Goal: Task Accomplishment & Management: Manage account settings

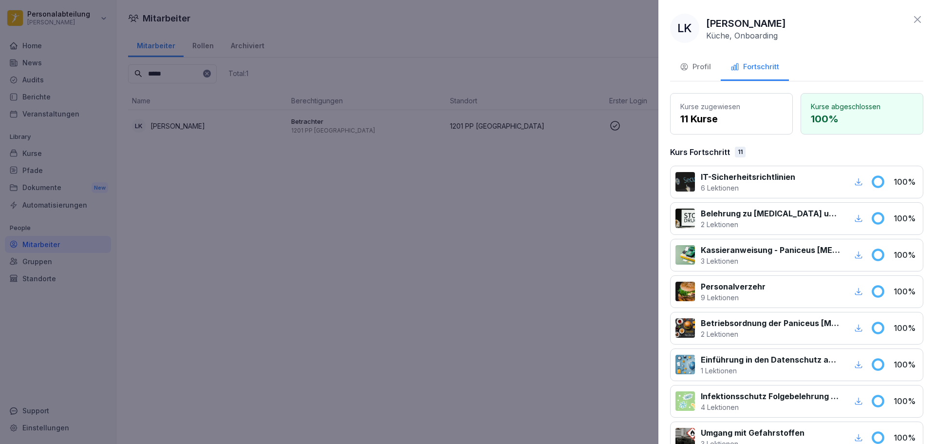
scroll to position [234, 0]
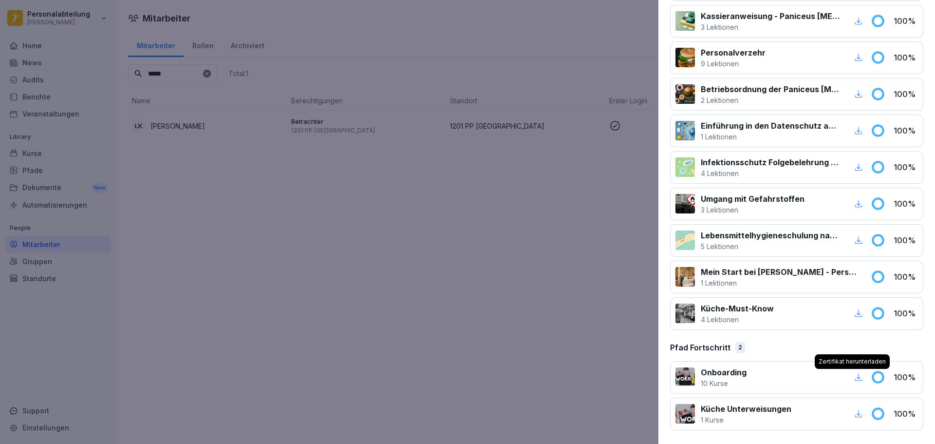
click at [515, 176] on div at bounding box center [467, 222] width 935 height 444
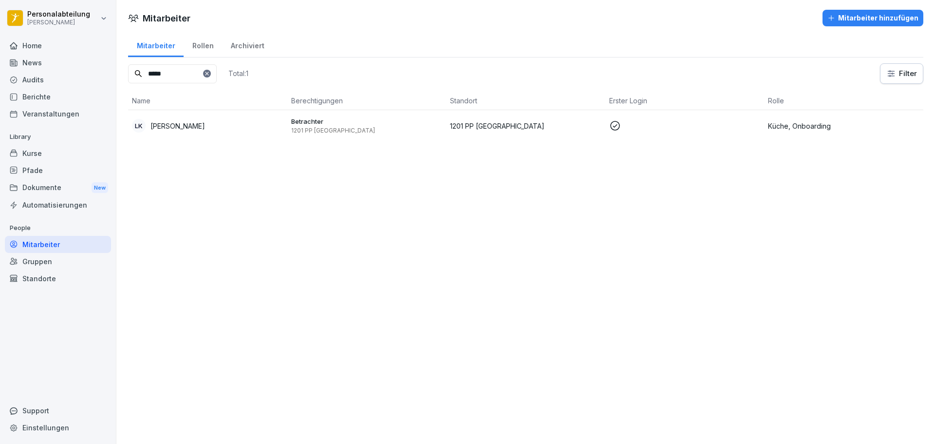
click at [41, 154] on div "Kurse" at bounding box center [58, 153] width 106 height 17
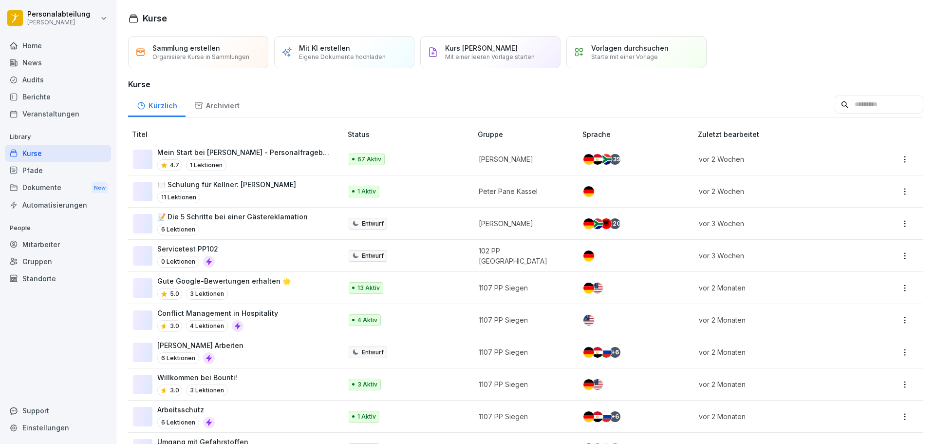
click at [848, 101] on input at bounding box center [879, 104] width 89 height 19
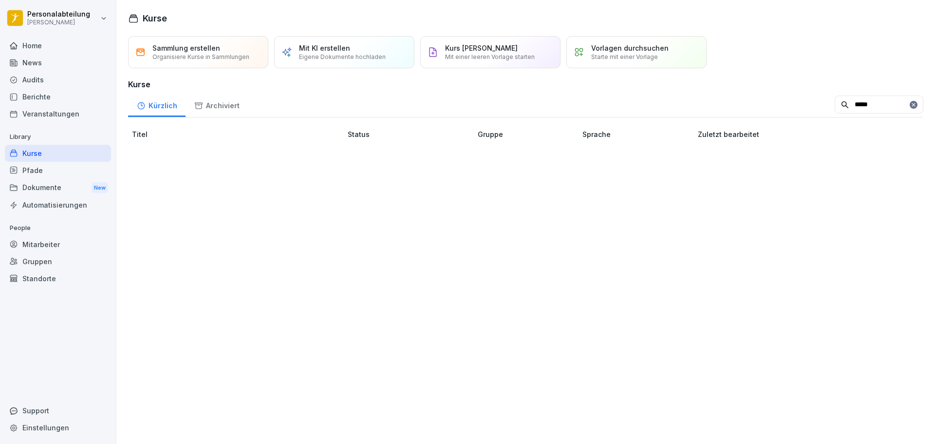
click at [841, 104] on input "*****" at bounding box center [879, 104] width 89 height 19
type input "******"
click at [216, 110] on div "Archiviert" at bounding box center [217, 104] width 62 height 25
click at [170, 103] on div "Kürzlich" at bounding box center [156, 104] width 57 height 25
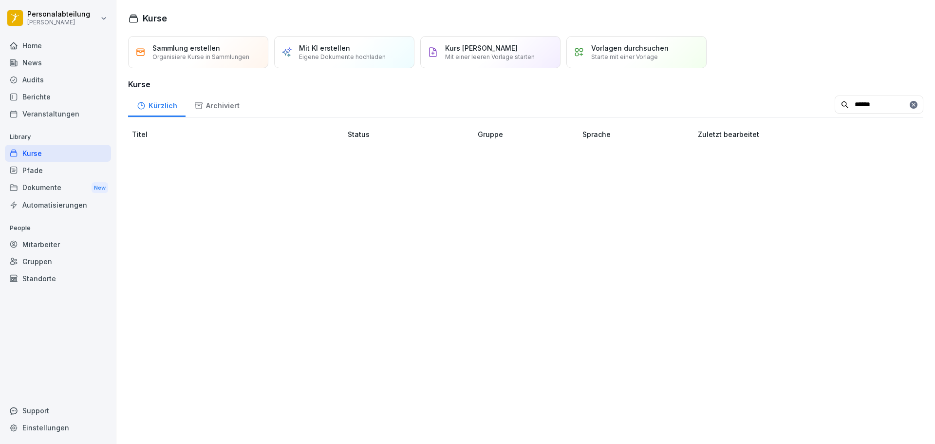
click at [54, 167] on div "Pfade" at bounding box center [58, 170] width 106 height 17
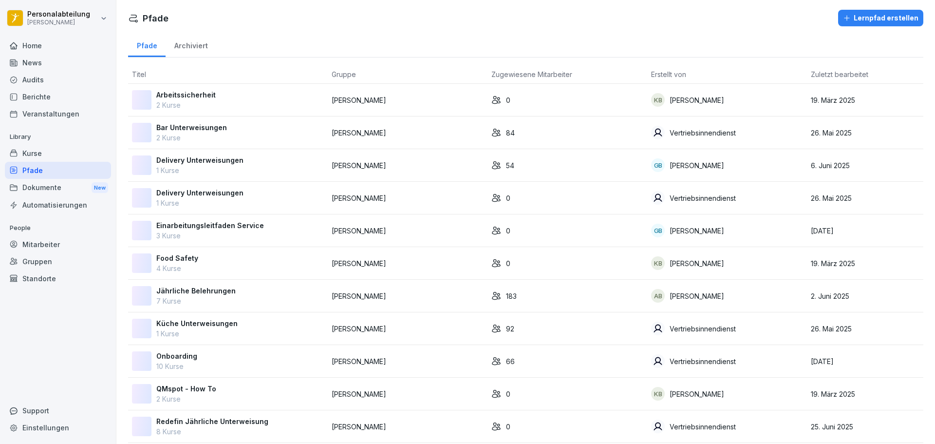
click at [51, 149] on div "Kurse" at bounding box center [58, 153] width 106 height 17
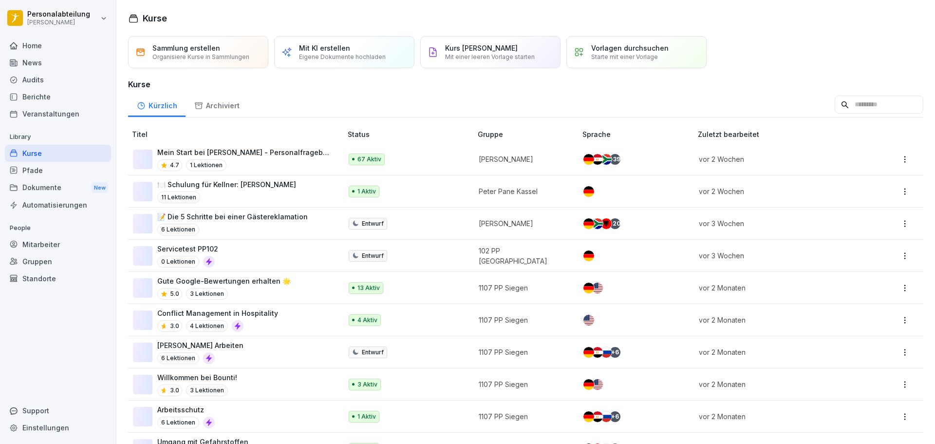
click at [240, 152] on p "Mein Start bei [PERSON_NAME] - Personalfragebogen" at bounding box center [244, 152] width 175 height 10
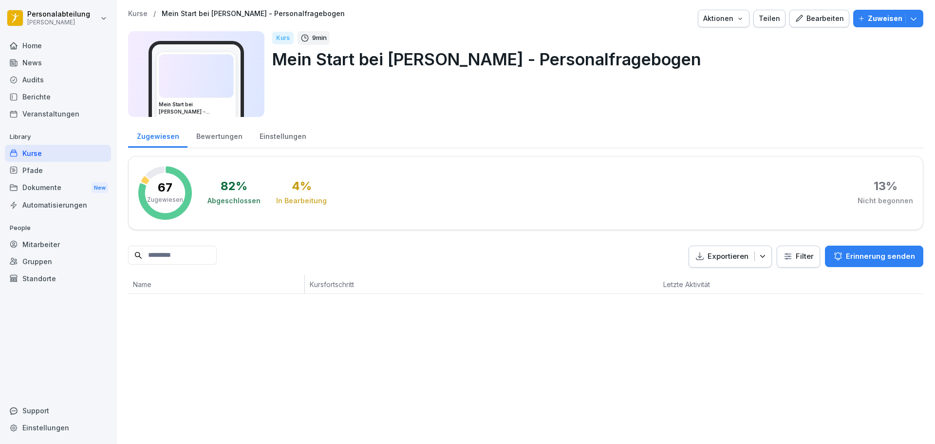
click at [183, 253] on input at bounding box center [172, 255] width 89 height 19
type input "******"
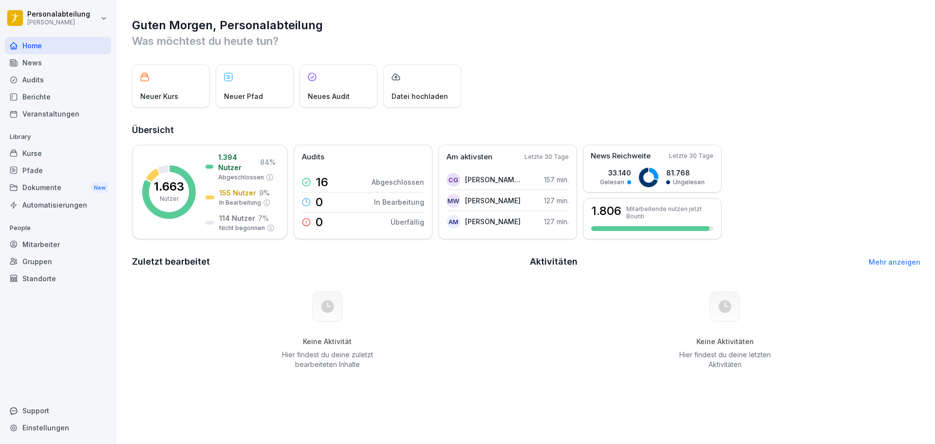
click at [37, 160] on div "Kurse" at bounding box center [58, 153] width 106 height 17
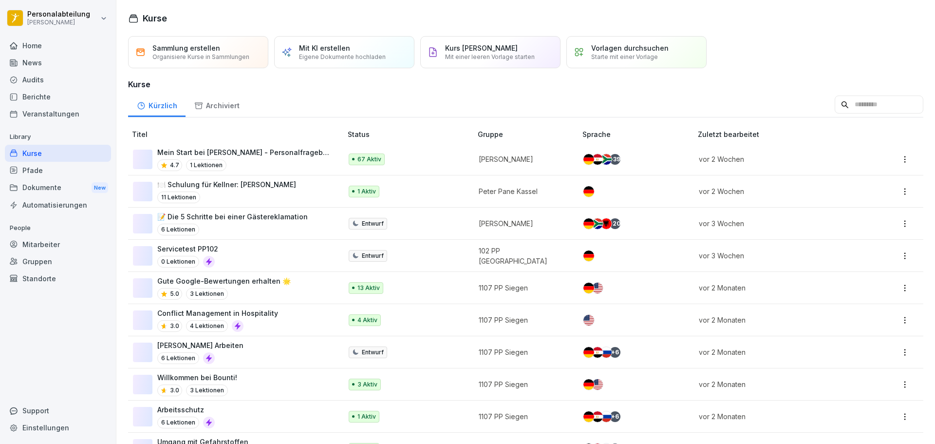
click at [184, 152] on p "Mein Start bei [PERSON_NAME] - Personalfragebogen" at bounding box center [244, 152] width 175 height 10
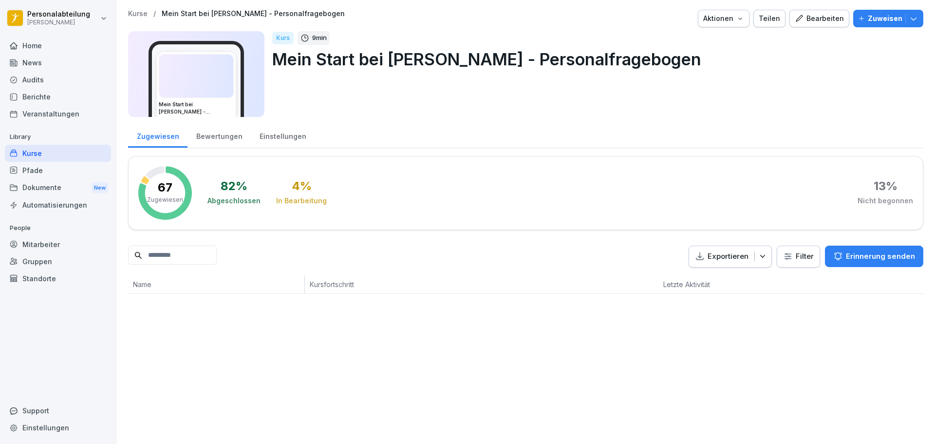
click at [201, 143] on div "Bewertungen" at bounding box center [219, 135] width 63 height 25
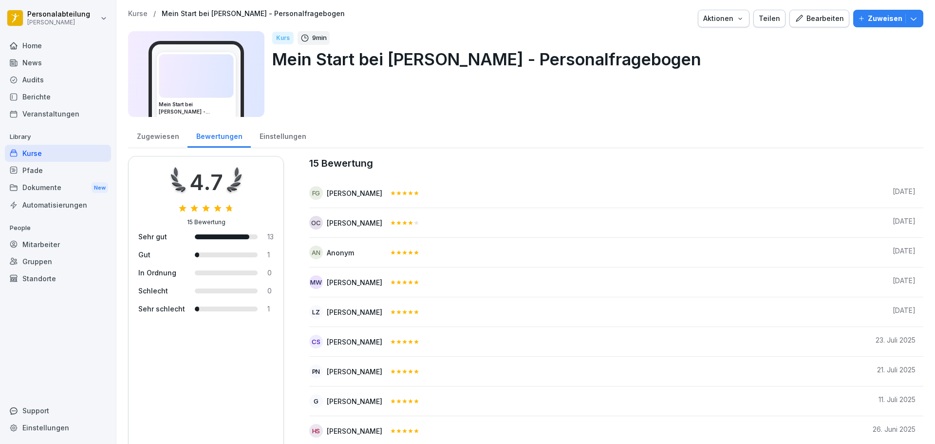
click at [165, 137] on div "Zugewiesen" at bounding box center [157, 135] width 59 height 25
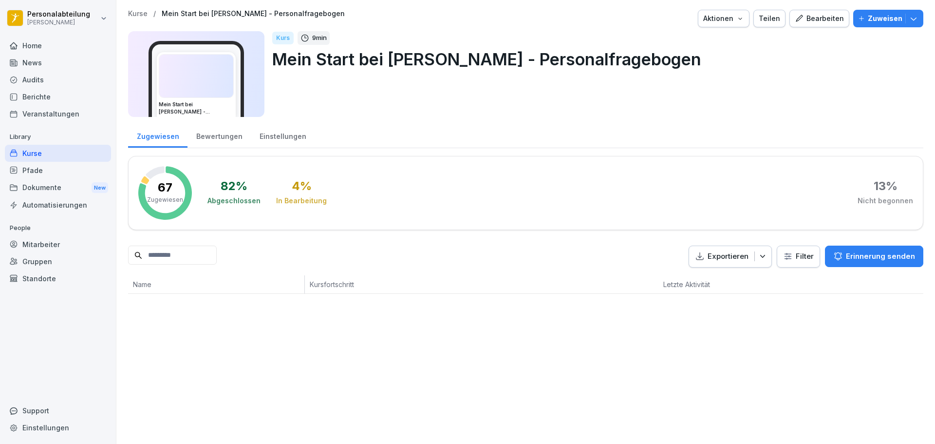
click at [185, 252] on input at bounding box center [172, 255] width 89 height 19
type input "******"
click at [194, 258] on input "******" at bounding box center [172, 255] width 89 height 19
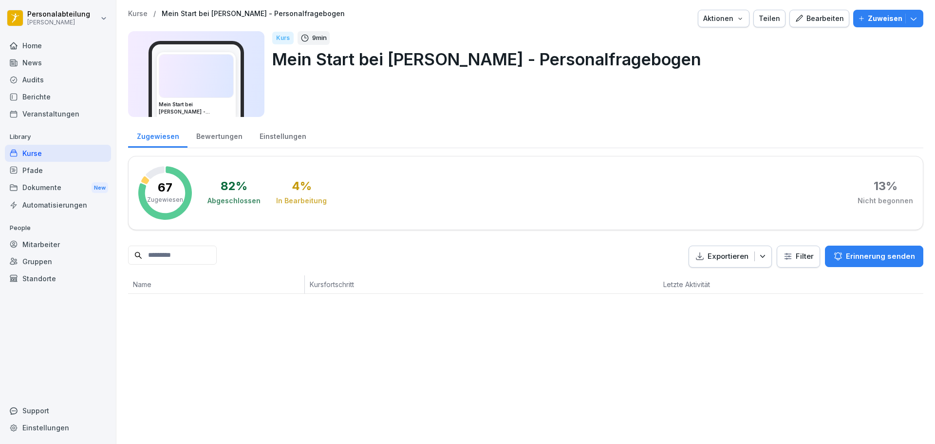
click at [53, 184] on div "Dokumente New" at bounding box center [58, 188] width 106 height 18
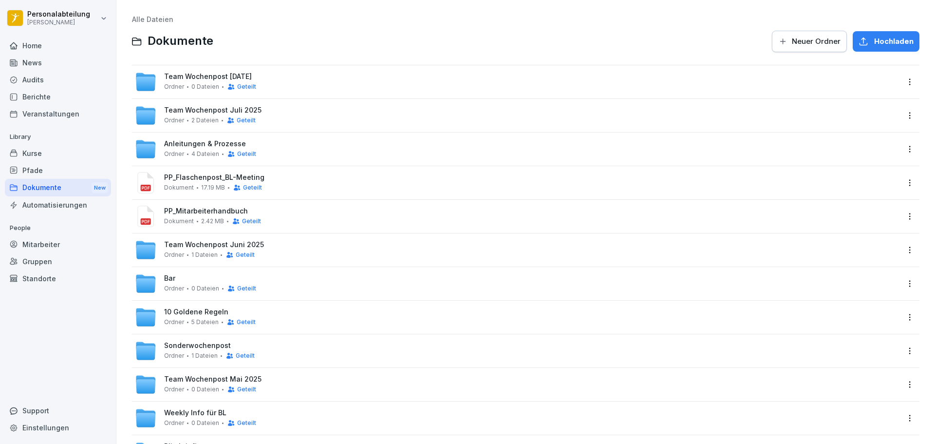
click at [57, 203] on div "Automatisierungen" at bounding box center [58, 204] width 106 height 17
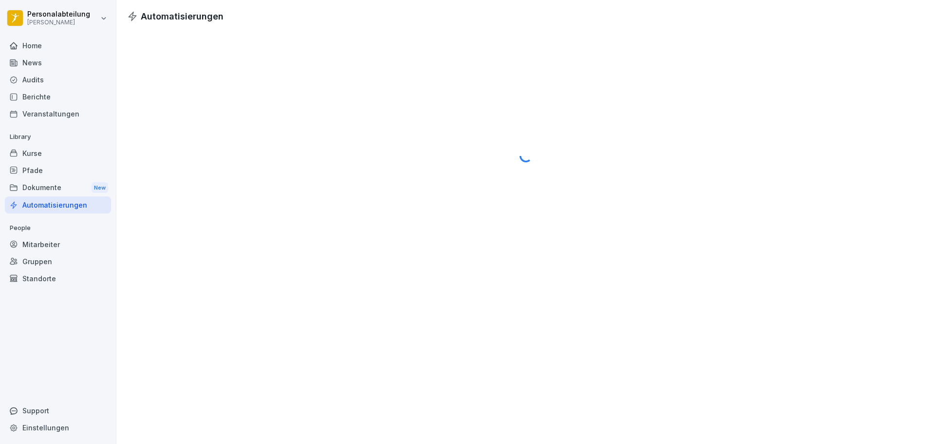
click at [40, 236] on div "Mitarbeiter" at bounding box center [58, 244] width 106 height 17
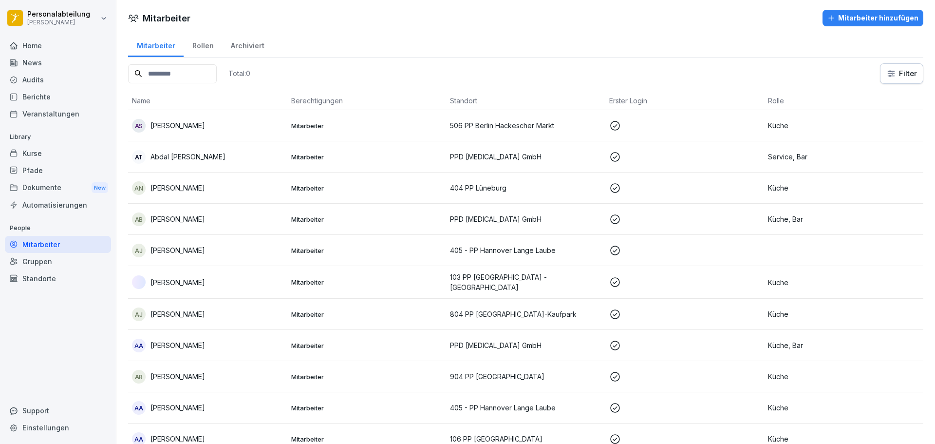
click at [39, 151] on div "Kurse" at bounding box center [58, 153] width 106 height 17
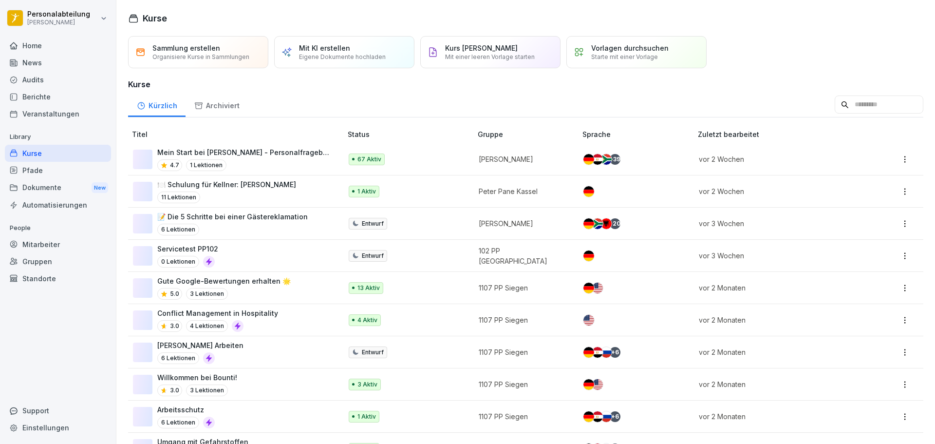
click at [281, 156] on p "Mein Start bei [PERSON_NAME] - Personalfragebogen" at bounding box center [244, 152] width 175 height 10
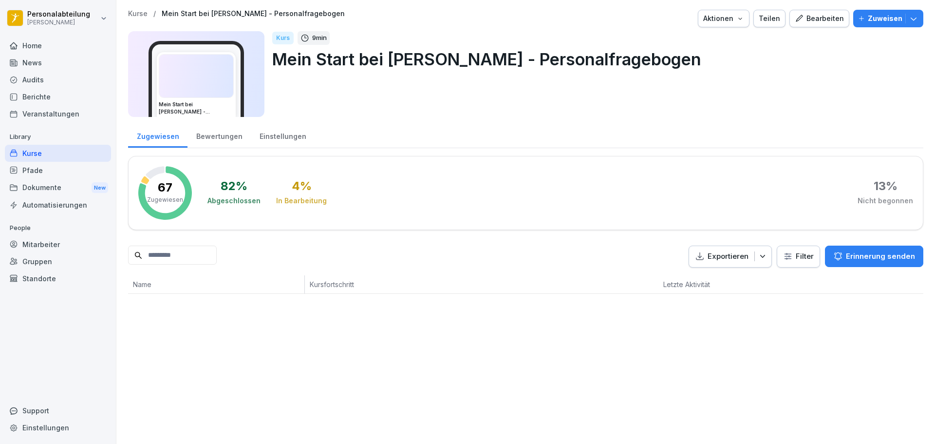
click at [217, 134] on div "Bewertungen" at bounding box center [219, 135] width 63 height 25
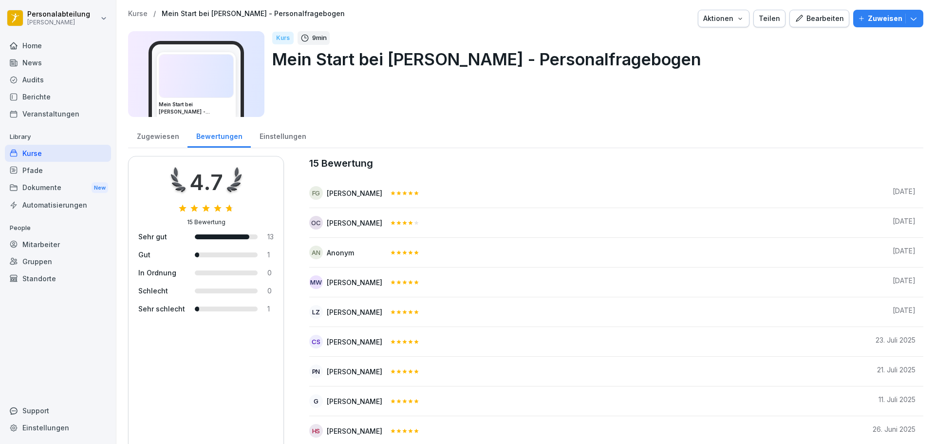
click at [284, 132] on div "Einstellungen" at bounding box center [283, 135] width 64 height 25
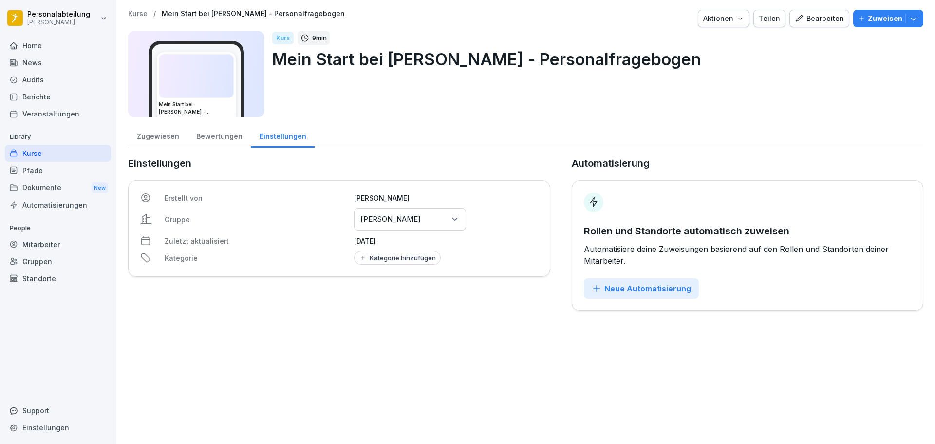
click at [156, 134] on div "Zugewiesen" at bounding box center [157, 135] width 59 height 25
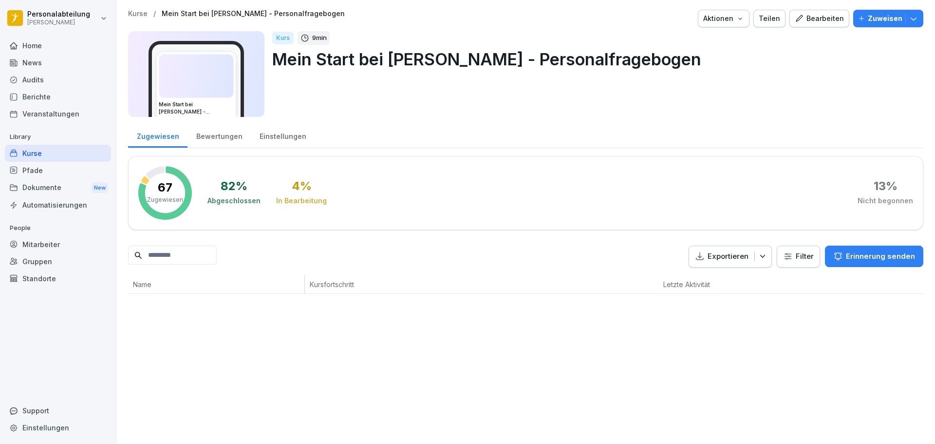
click at [222, 135] on div "Bewertungen" at bounding box center [219, 135] width 63 height 25
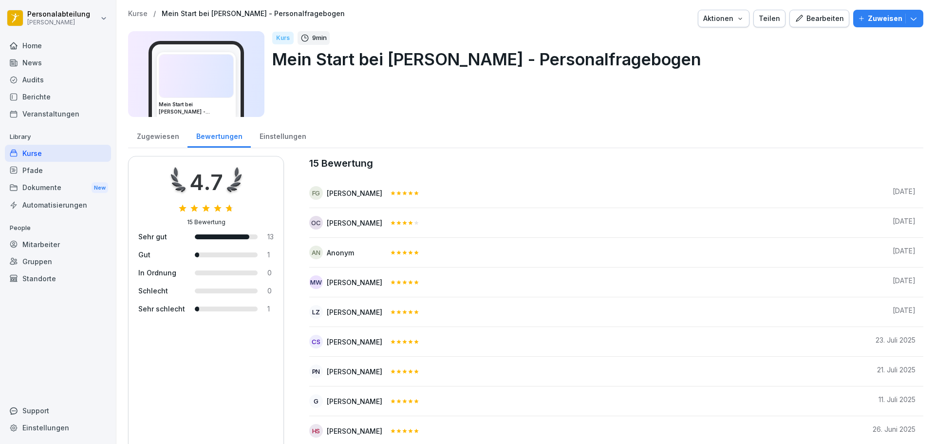
click at [35, 152] on div "Kurse" at bounding box center [58, 153] width 106 height 17
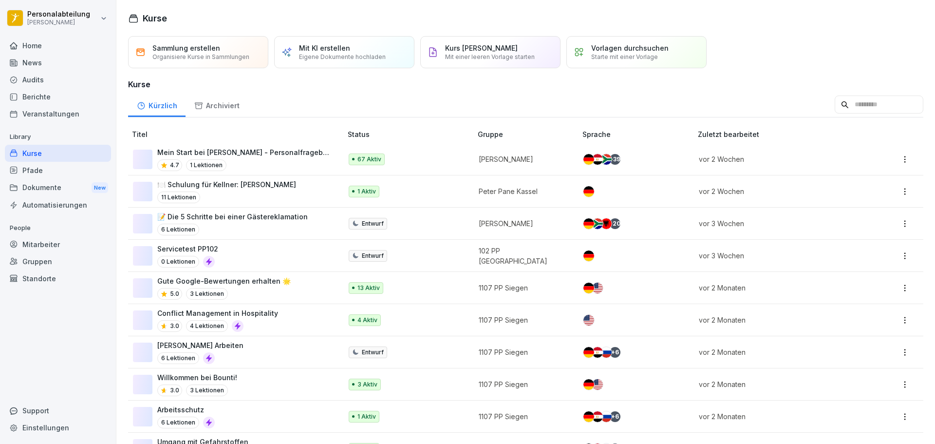
click at [216, 152] on p "Mein Start bei [PERSON_NAME] - Personalfragebogen" at bounding box center [244, 152] width 175 height 10
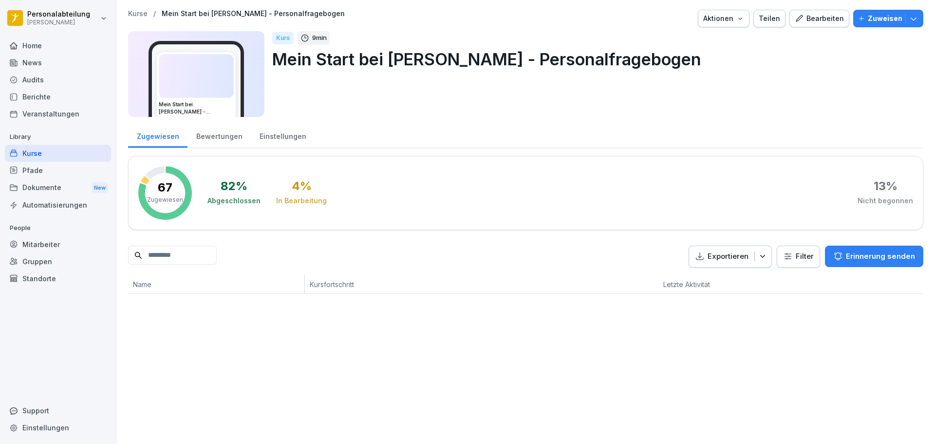
click at [194, 253] on input at bounding box center [172, 255] width 89 height 19
type input "*"
click at [230, 135] on div "Bewertungen" at bounding box center [219, 135] width 63 height 25
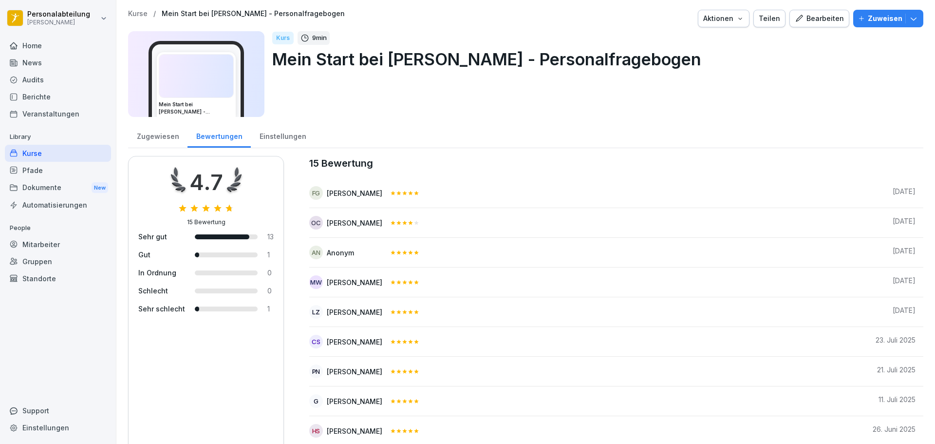
click at [269, 135] on div "Einstellungen" at bounding box center [283, 135] width 64 height 25
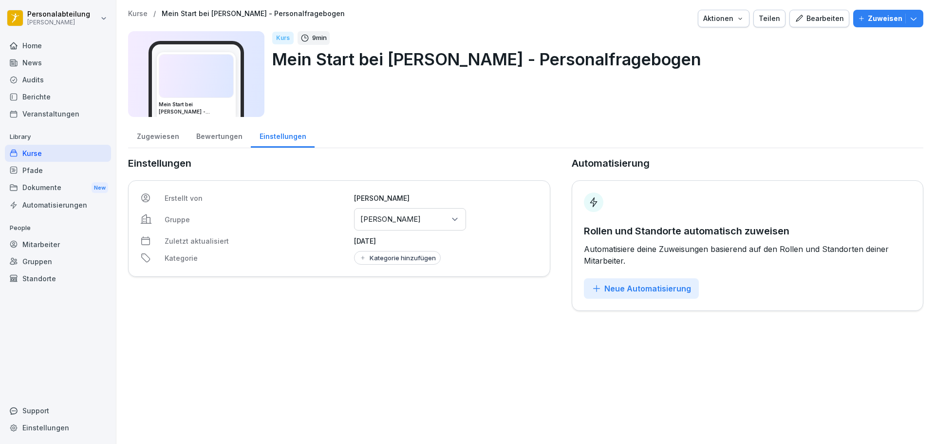
click at [147, 135] on div "Zugewiesen" at bounding box center [157, 135] width 59 height 25
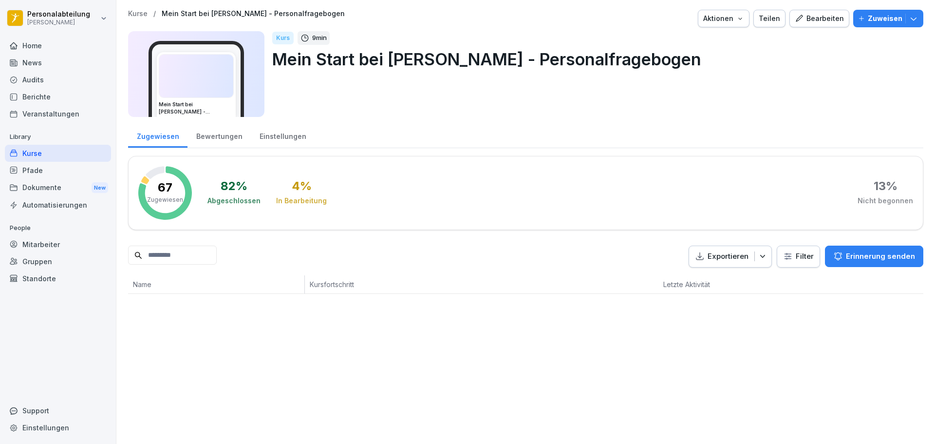
click at [44, 169] on div "Pfade" at bounding box center [58, 170] width 106 height 17
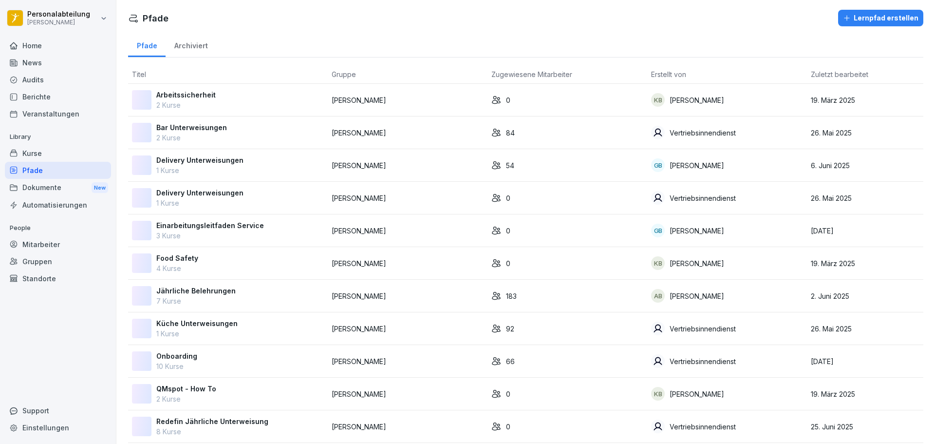
click at [43, 151] on div "Kurse" at bounding box center [58, 153] width 106 height 17
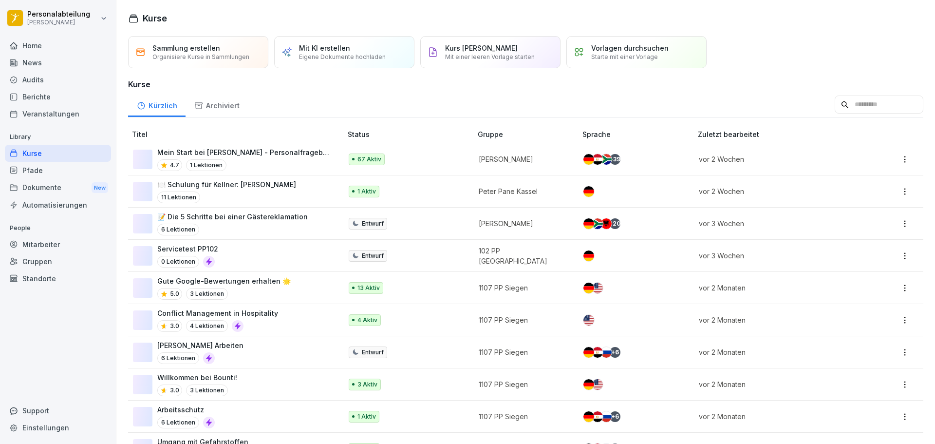
click at [901, 159] on html "Personalabteilung Peter Pane Home News Audits Berichte Veranstaltungen Library …" at bounding box center [467, 222] width 935 height 444
click at [243, 155] on html "Personalabteilung Peter Pane Home News Audits Berichte Veranstaltungen Library …" at bounding box center [467, 222] width 935 height 444
click at [243, 155] on p "Mein Start bei [PERSON_NAME] - Personalfragebogen" at bounding box center [244, 152] width 175 height 10
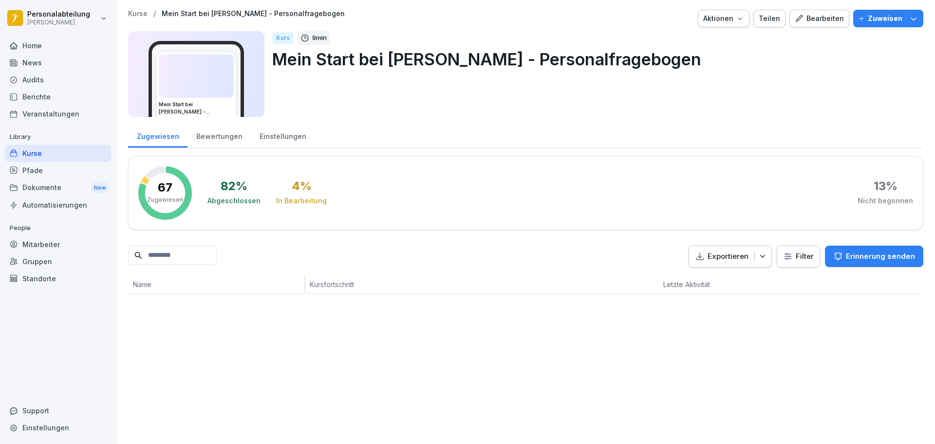
click at [210, 255] on input at bounding box center [172, 255] width 89 height 19
click at [798, 254] on html "Personalabteilung [PERSON_NAME] Home News Audits Berichte Veranstaltungen Libra…" at bounding box center [467, 222] width 935 height 444
click at [801, 208] on html "Personalabteilung [PERSON_NAME] Home News Audits Berichte Veranstaltungen Libra…" at bounding box center [467, 222] width 935 height 444
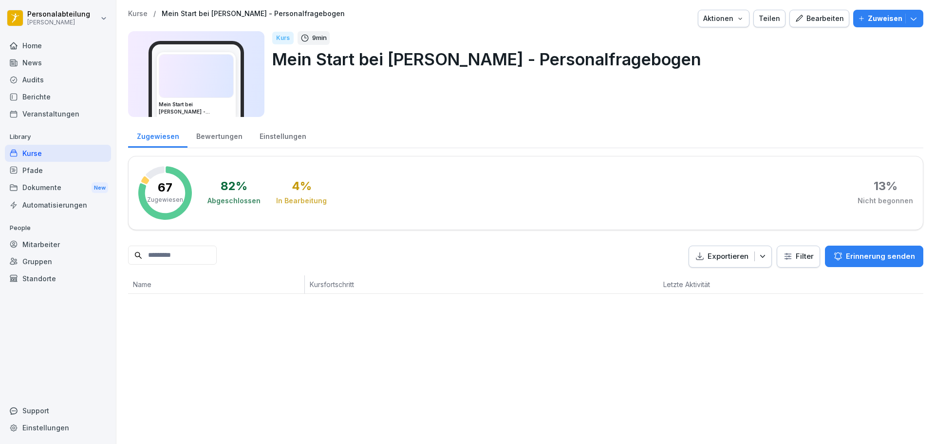
click at [41, 261] on div "Gruppen" at bounding box center [58, 261] width 106 height 17
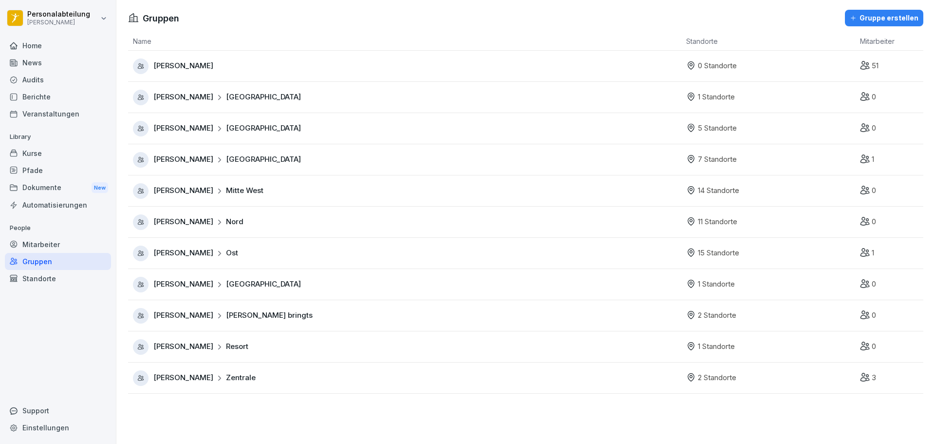
click at [43, 246] on div "Mitarbeiter" at bounding box center [58, 244] width 106 height 17
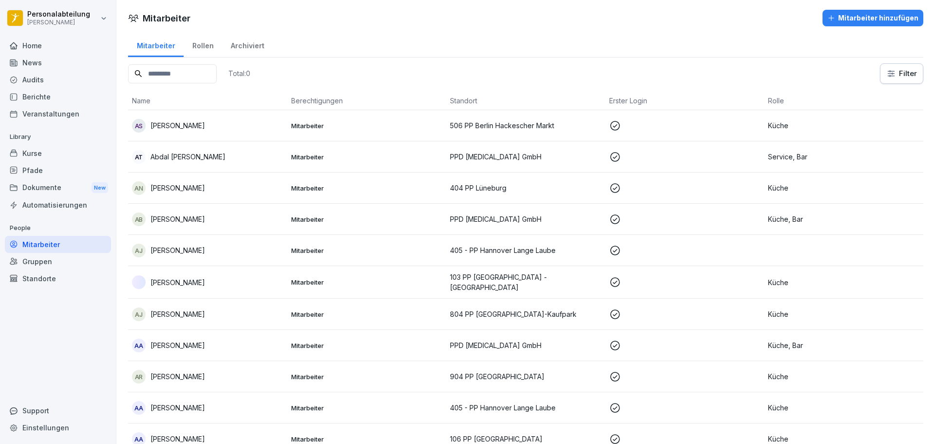
click at [42, 154] on div "Kurse" at bounding box center [58, 153] width 106 height 17
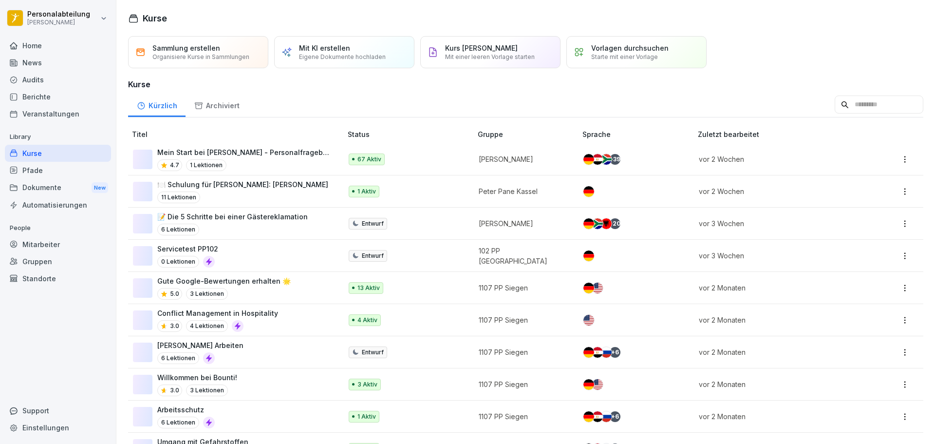
click at [253, 154] on p "Mein Start bei [PERSON_NAME] - Personalfragebogen" at bounding box center [244, 152] width 175 height 10
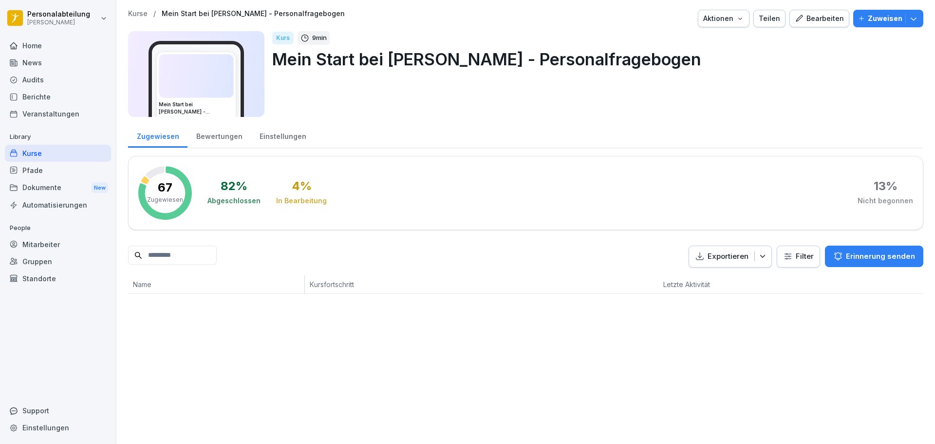
click at [217, 255] on input at bounding box center [172, 255] width 89 height 19
type input "******"
click at [778, 250] on html "Personalabteilung Peter Pane Home News Audits Berichte Veranstaltungen Library …" at bounding box center [467, 222] width 935 height 444
click at [785, 205] on html "Personalabteilung Peter Pane Home News Audits Berichte Veranstaltungen Library …" at bounding box center [467, 222] width 935 height 444
click at [224, 129] on div "Bewertungen" at bounding box center [219, 135] width 63 height 25
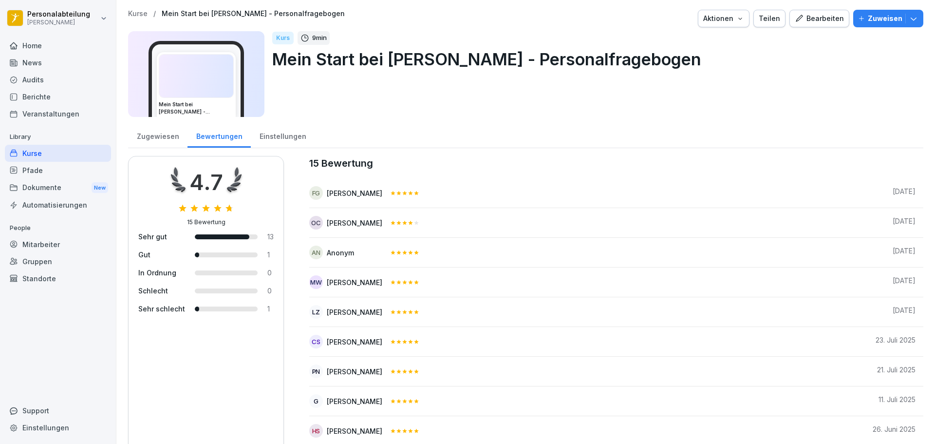
click at [277, 134] on div "Einstellungen" at bounding box center [283, 135] width 64 height 25
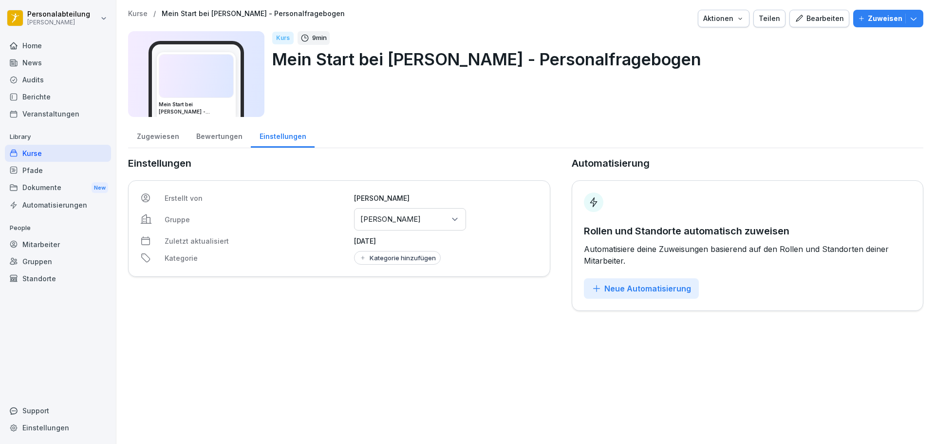
click at [151, 142] on div "Zugewiesen" at bounding box center [157, 135] width 59 height 25
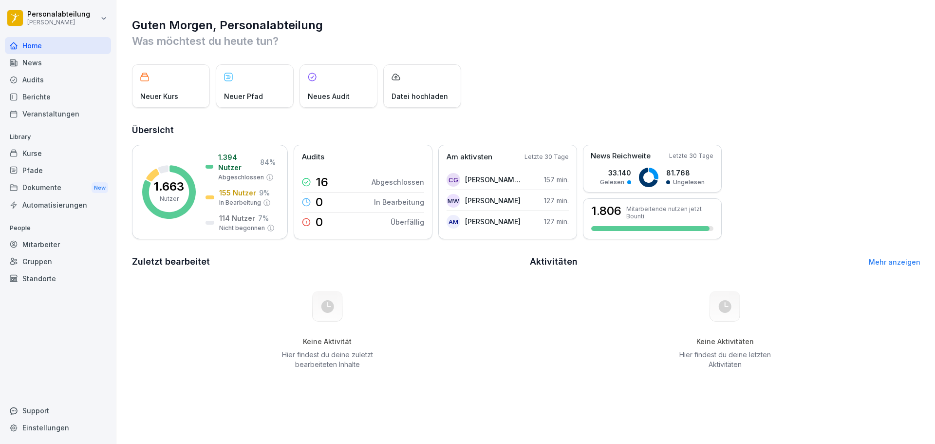
click at [38, 150] on div "Kurse" at bounding box center [58, 153] width 106 height 17
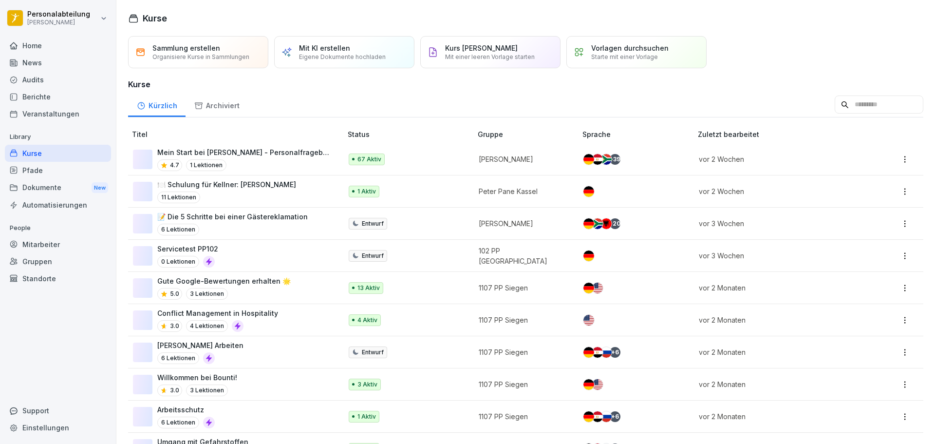
click at [200, 155] on p "Mein Start bei [PERSON_NAME] - Personalfragebogen" at bounding box center [244, 152] width 175 height 10
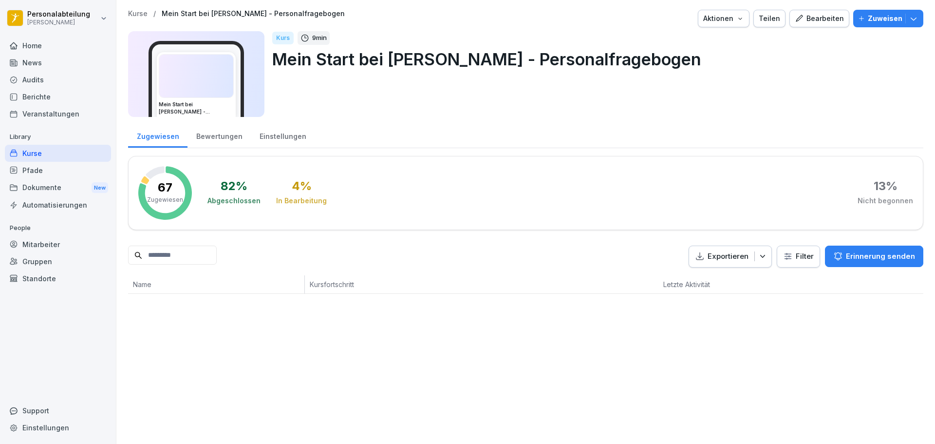
click at [262, 342] on div "Kurse / Mein Start bei [PERSON_NAME] - Personalfragebogen Aktionen Teilen Bearb…" at bounding box center [525, 222] width 819 height 444
click at [57, 187] on div "Dokumente New" at bounding box center [58, 188] width 106 height 18
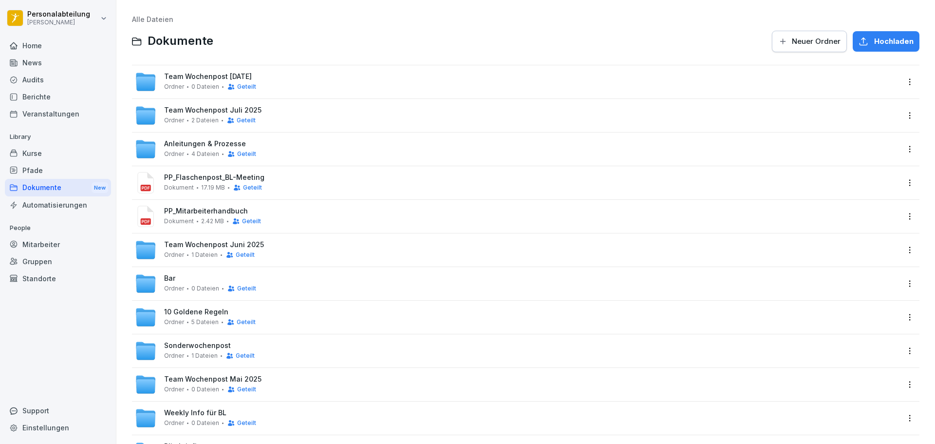
click at [43, 173] on div "Pfade" at bounding box center [58, 170] width 106 height 17
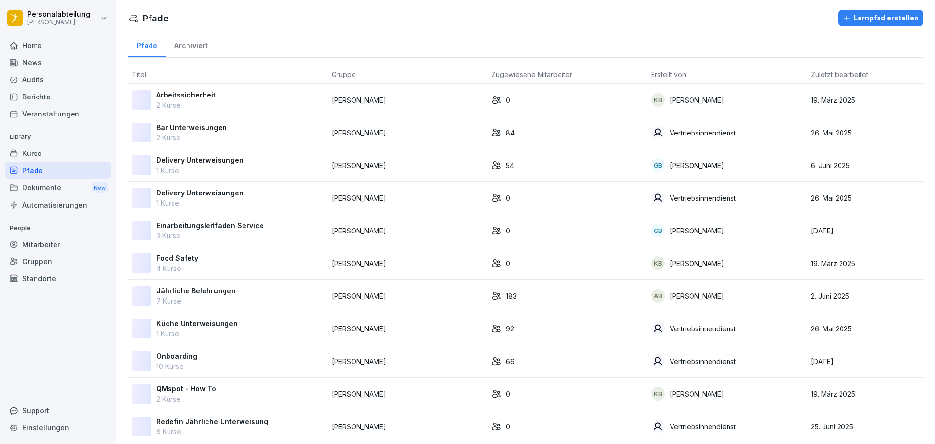
click at [40, 149] on div "Kurse" at bounding box center [58, 153] width 106 height 17
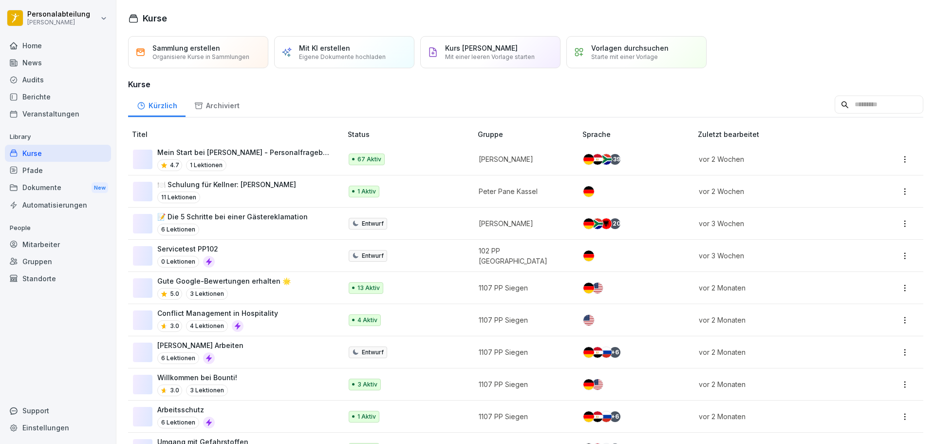
click at [264, 152] on p "Mein Start bei [PERSON_NAME] - Personalfragebogen" at bounding box center [244, 152] width 175 height 10
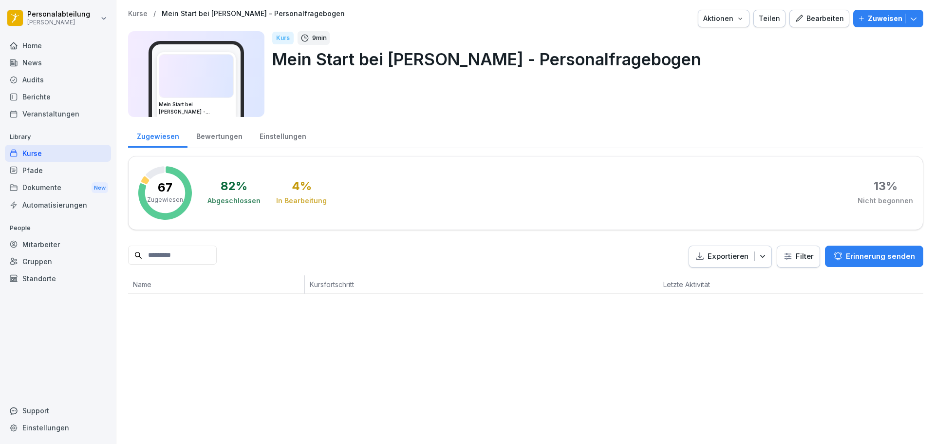
click at [179, 260] on input at bounding box center [172, 255] width 89 height 19
click at [84, 19] on html "Personalabteilung Peter Pane Home News Audits Berichte Veranstaltungen Library …" at bounding box center [467, 222] width 935 height 444
click at [70, 62] on div "Abmelden" at bounding box center [62, 62] width 96 height 18
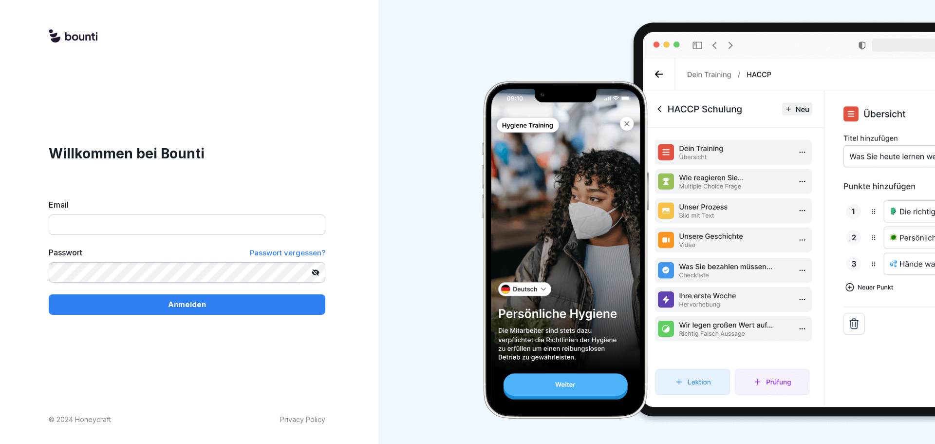
type input "**********"
click at [192, 298] on button "Anmelden" at bounding box center [187, 304] width 277 height 20
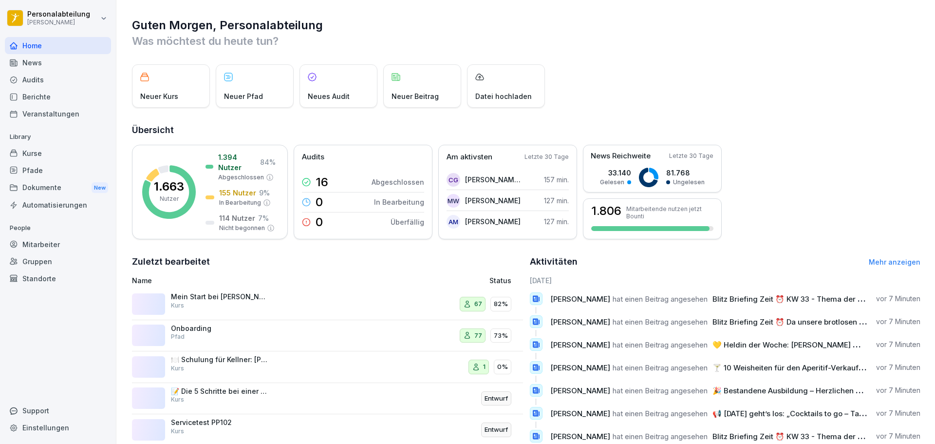
click at [38, 151] on div "Kurse" at bounding box center [58, 153] width 106 height 17
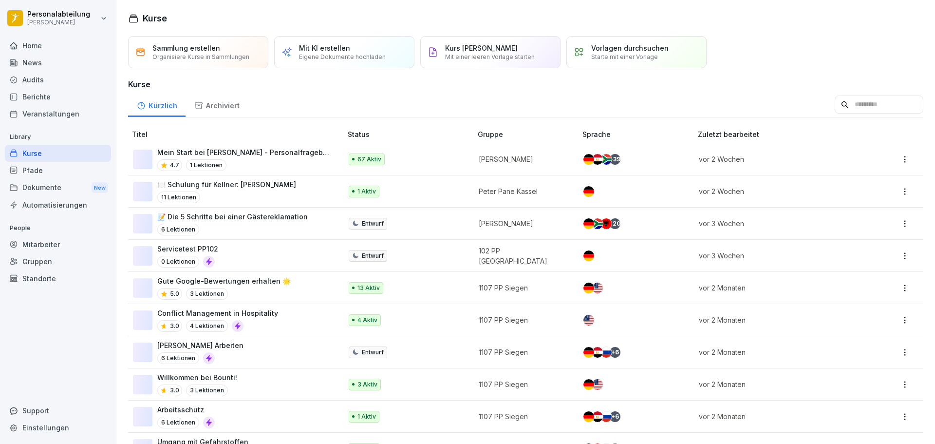
click at [189, 148] on p "Mein Start bei [PERSON_NAME] - Personalfragebogen" at bounding box center [244, 152] width 175 height 10
